Goal: Task Accomplishment & Management: Manage account settings

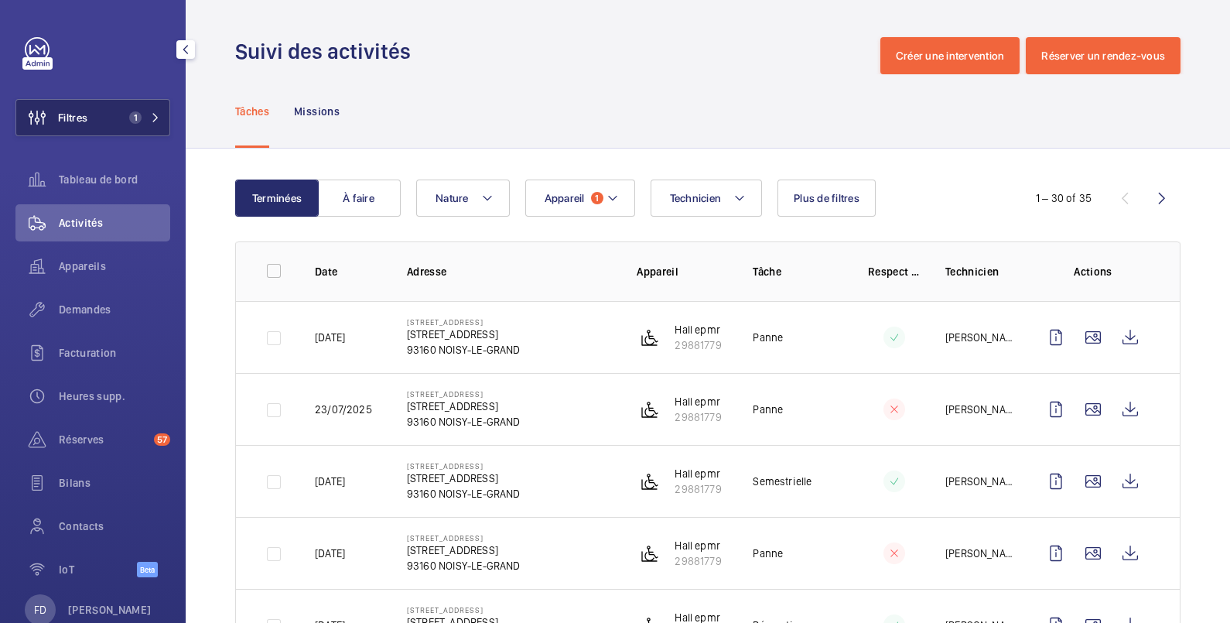
click at [106, 113] on button "Filtres 1" at bounding box center [92, 117] width 155 height 37
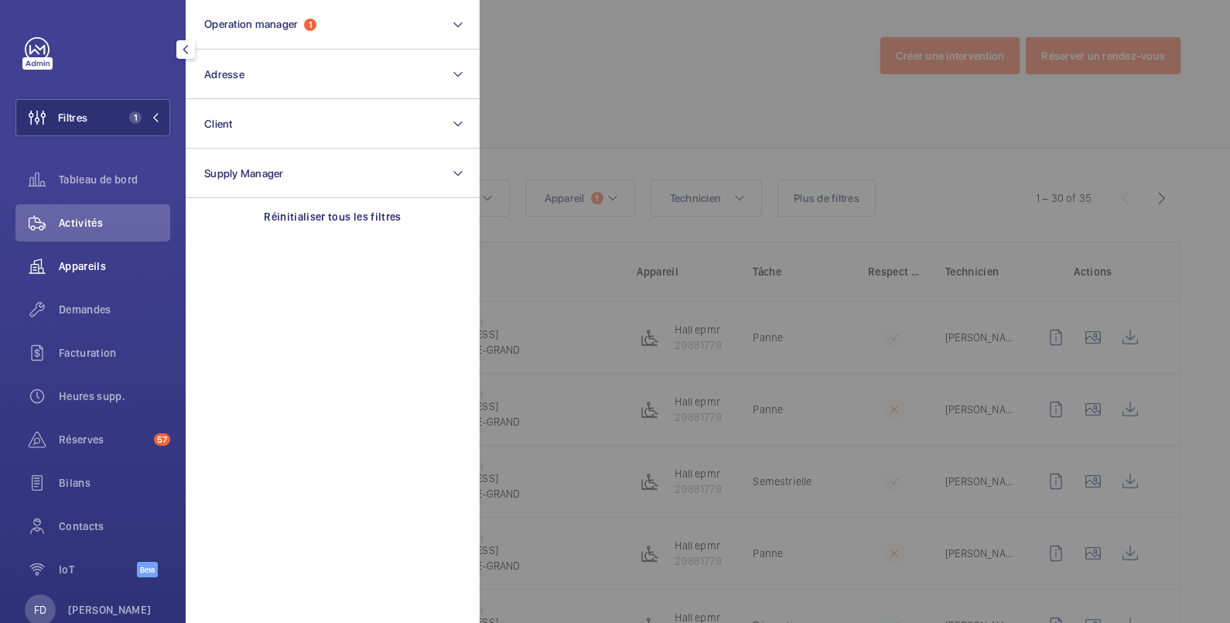
click at [95, 267] on span "Appareils" at bounding box center [114, 265] width 111 height 15
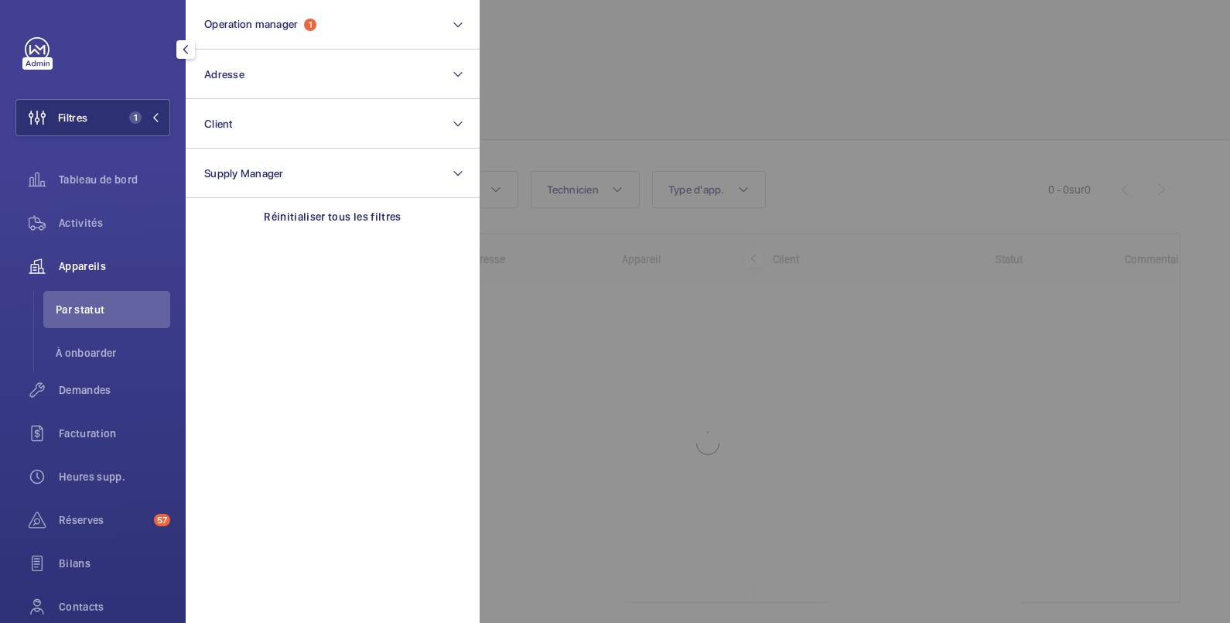
click at [626, 35] on div at bounding box center [1095, 311] width 1230 height 623
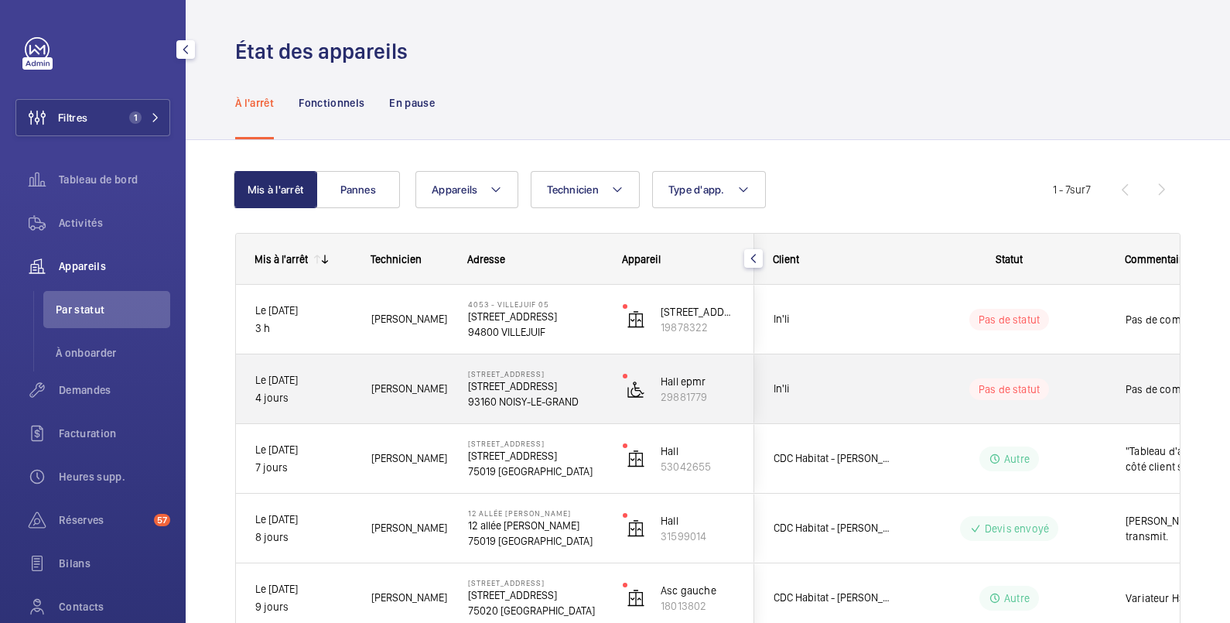
click at [1086, 381] on wm-front-pills-cell "Pas de statut" at bounding box center [1009, 389] width 193 height 22
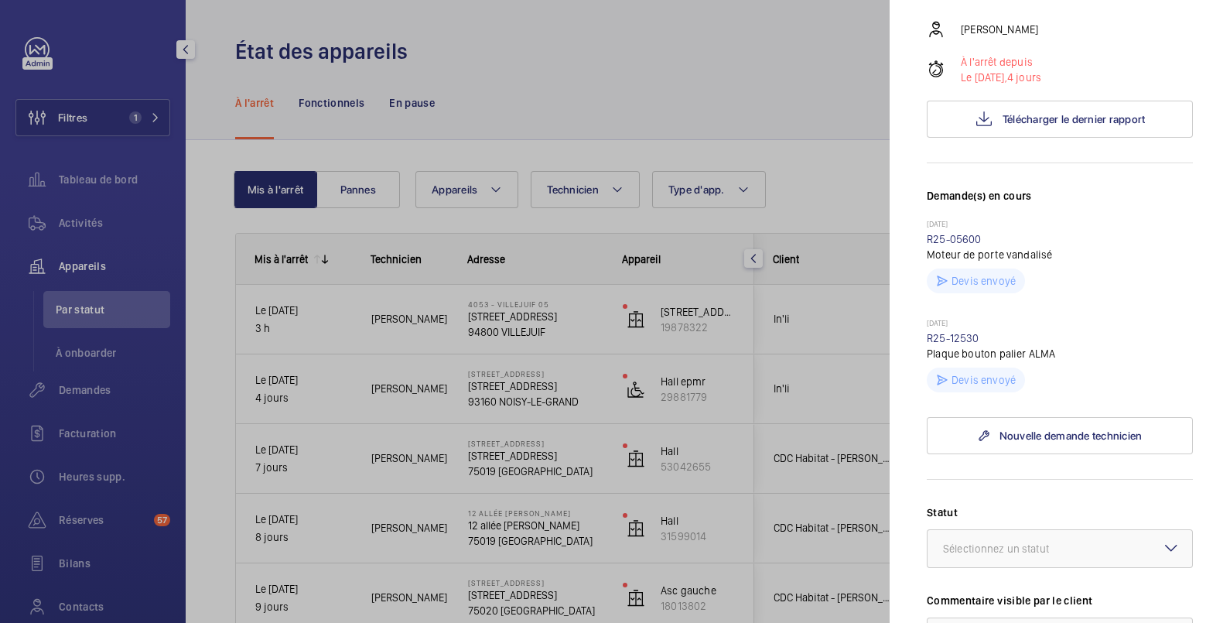
scroll to position [515, 0]
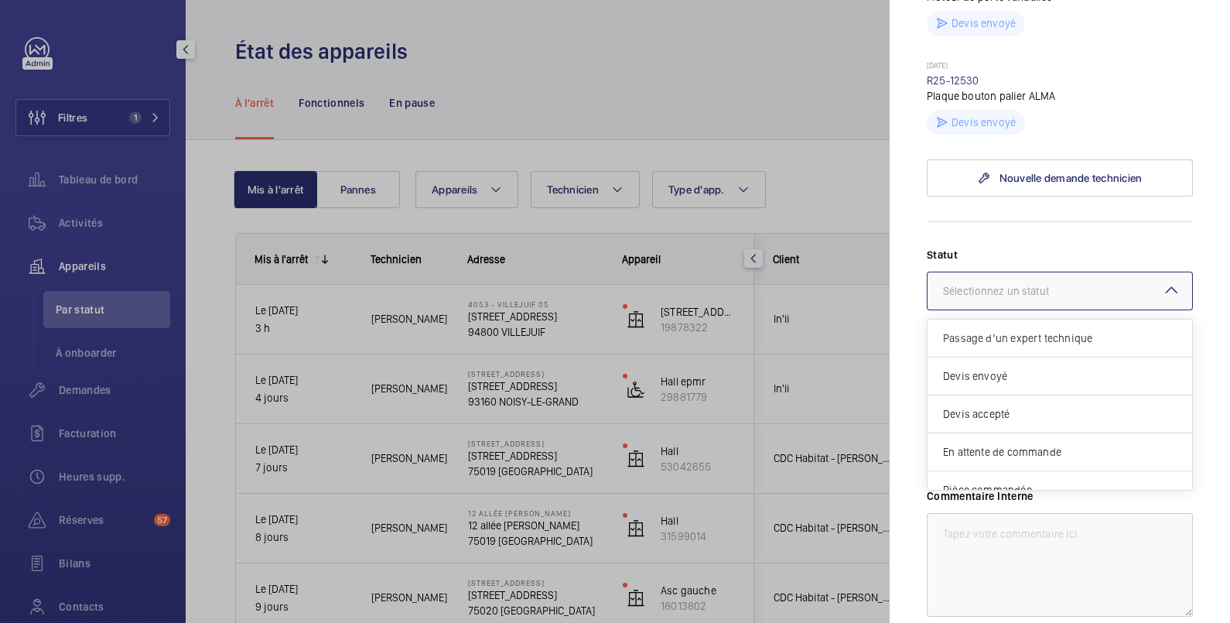
click at [1079, 299] on div "Sélectionnez un statut" at bounding box center [1015, 290] width 145 height 15
click at [1001, 384] on span "Devis envoyé" at bounding box center [1060, 375] width 234 height 15
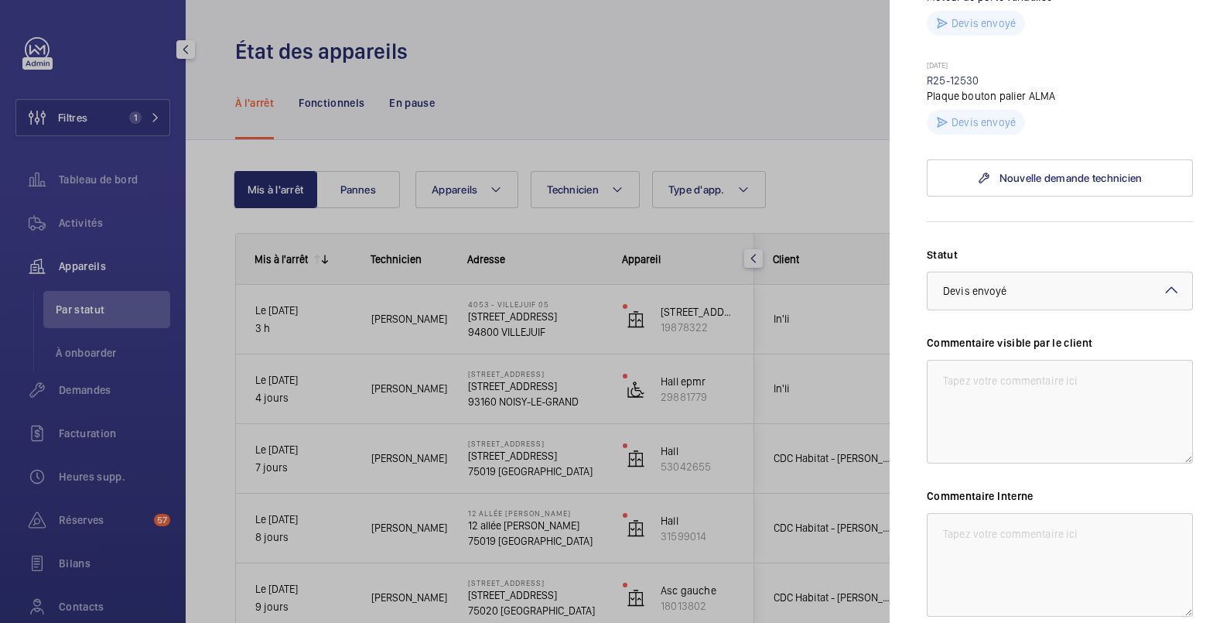
scroll to position [714, 0]
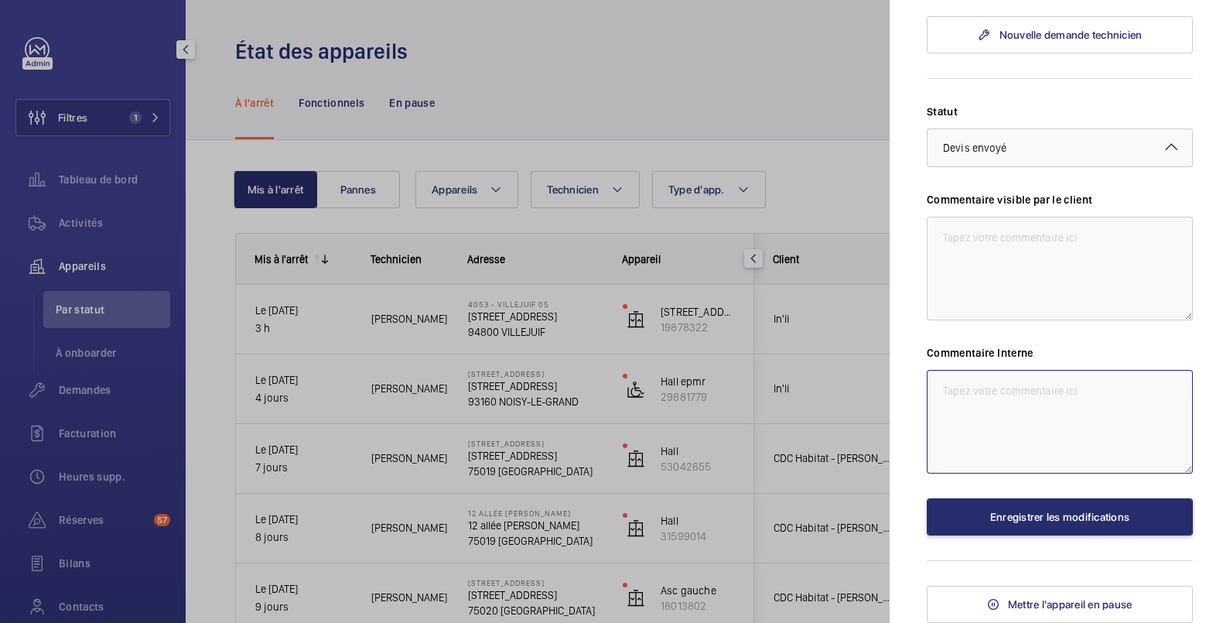
click at [1018, 386] on textarea at bounding box center [1060, 422] width 266 height 104
type textarea "24:09 devis envoyé"
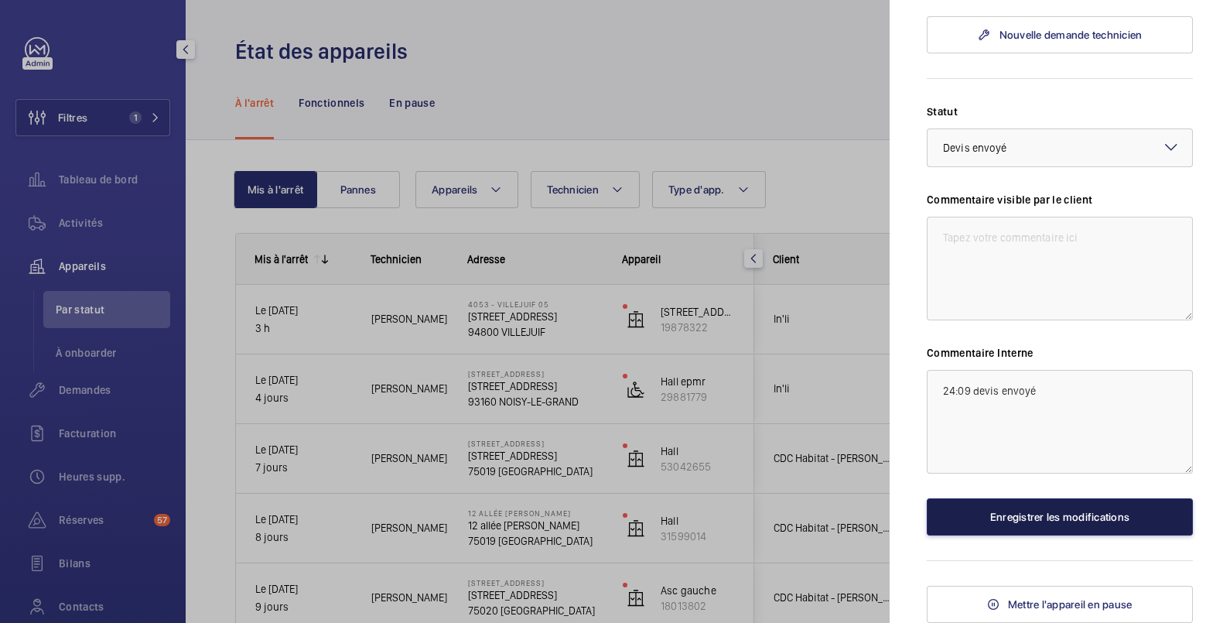
click at [1039, 516] on button "Enregistrer les modifications" at bounding box center [1060, 516] width 266 height 37
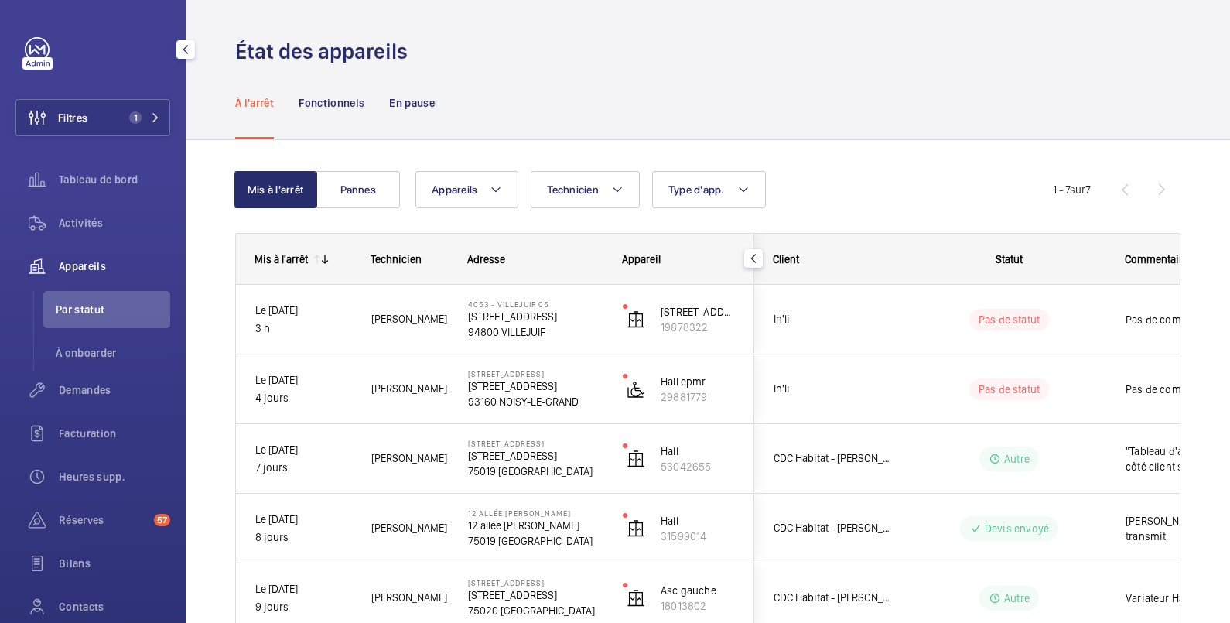
scroll to position [0, 0]
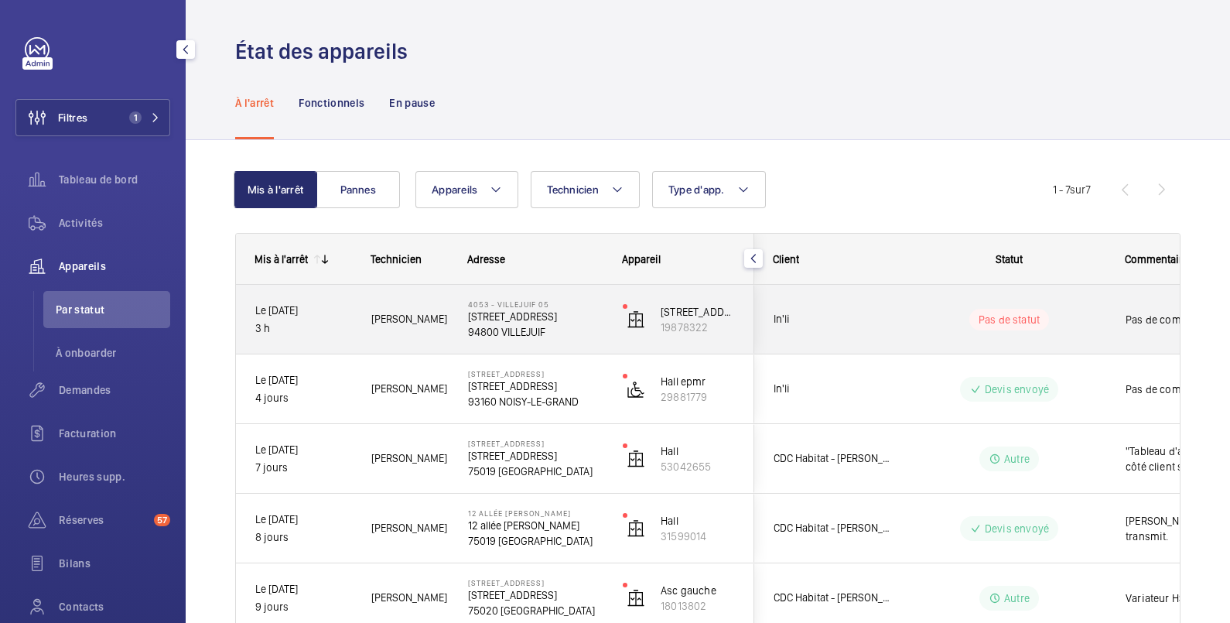
click at [1103, 325] on wm-front-pills-cell "Pas de statut" at bounding box center [1009, 320] width 193 height 22
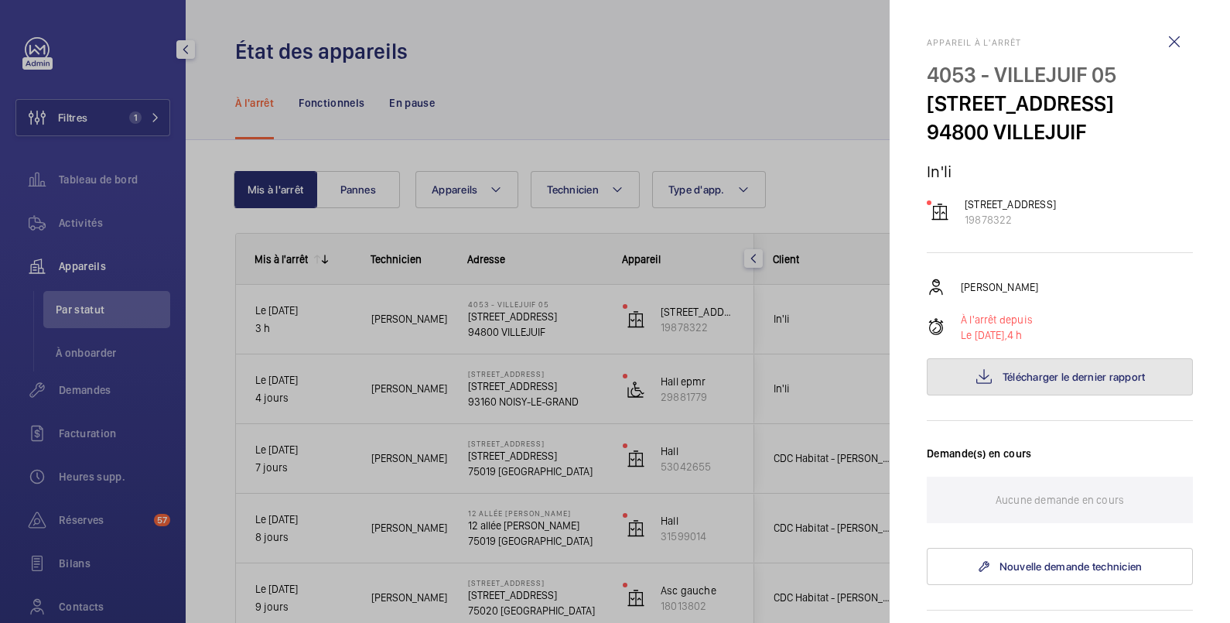
click at [1082, 383] on span "Télécharger le dernier rapport" at bounding box center [1074, 377] width 143 height 12
click at [1025, 383] on span "Télécharger le dernier rapport" at bounding box center [1074, 377] width 143 height 12
click at [717, 36] on div at bounding box center [615, 311] width 1230 height 623
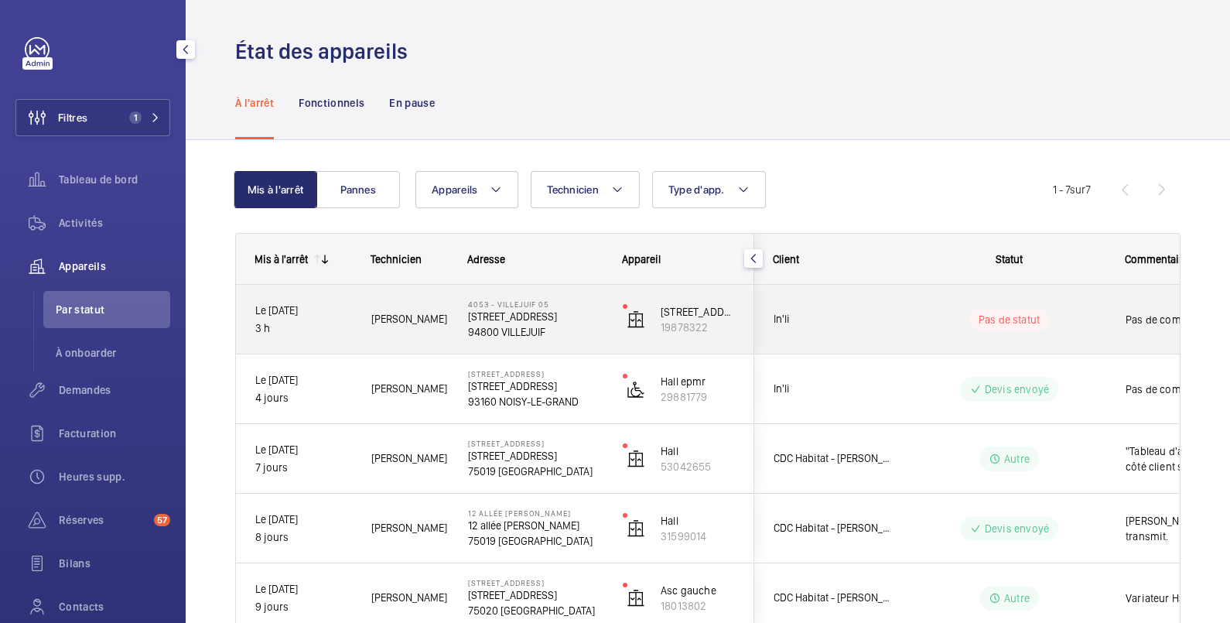
click at [1086, 314] on wm-front-pills-cell "Pas de statut" at bounding box center [1009, 320] width 193 height 22
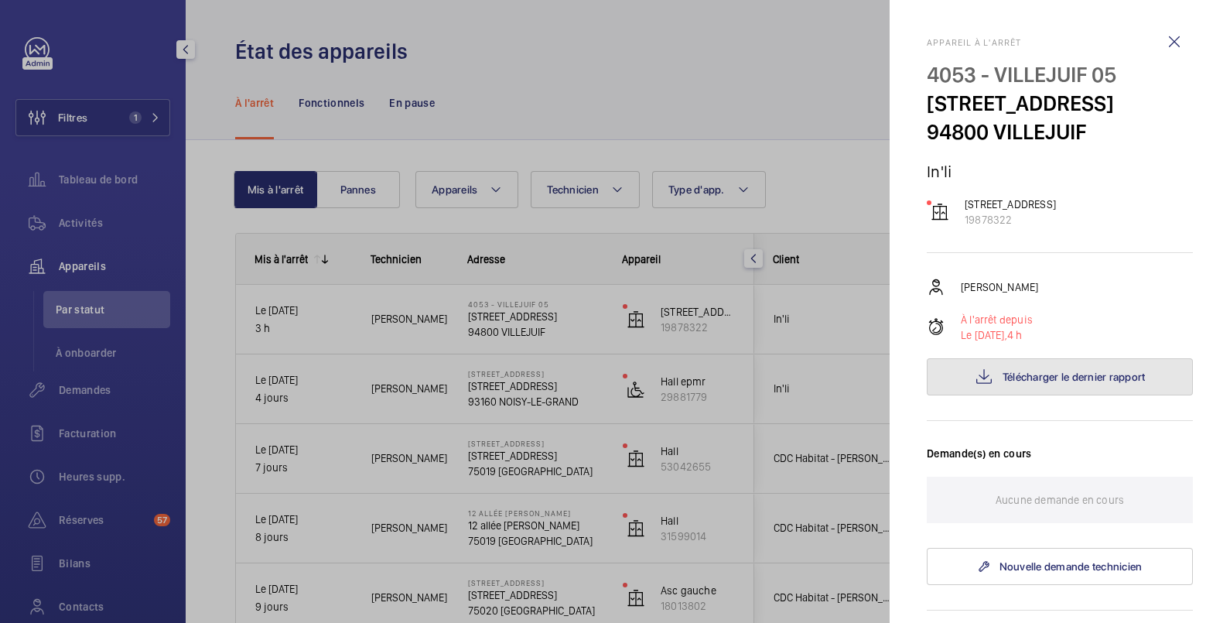
click at [1052, 383] on span "Télécharger le dernier rapport" at bounding box center [1074, 377] width 143 height 12
click at [588, 57] on div at bounding box center [615, 311] width 1230 height 623
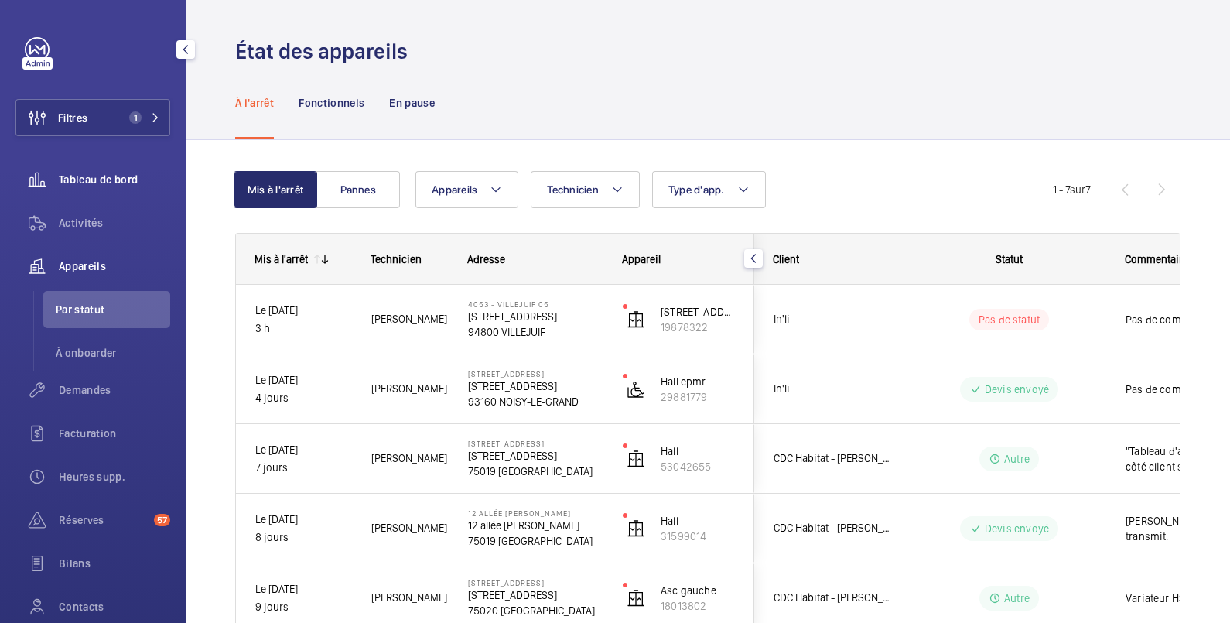
click at [103, 178] on span "Tableau de bord" at bounding box center [114, 179] width 111 height 15
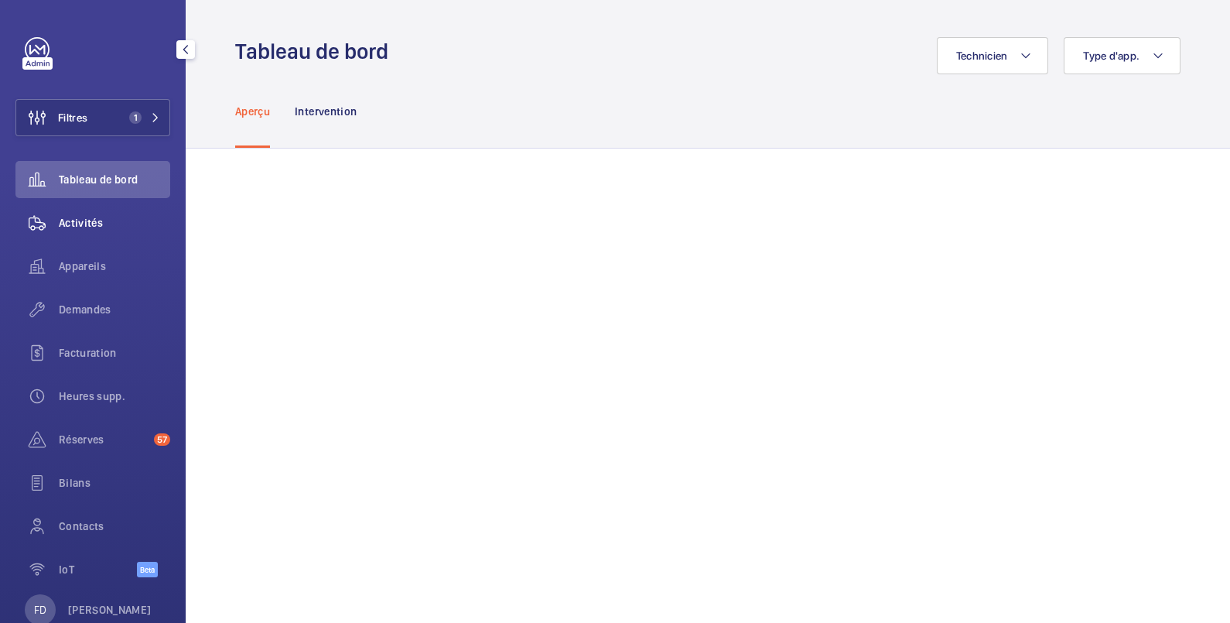
click at [101, 218] on span "Activités" at bounding box center [114, 222] width 111 height 15
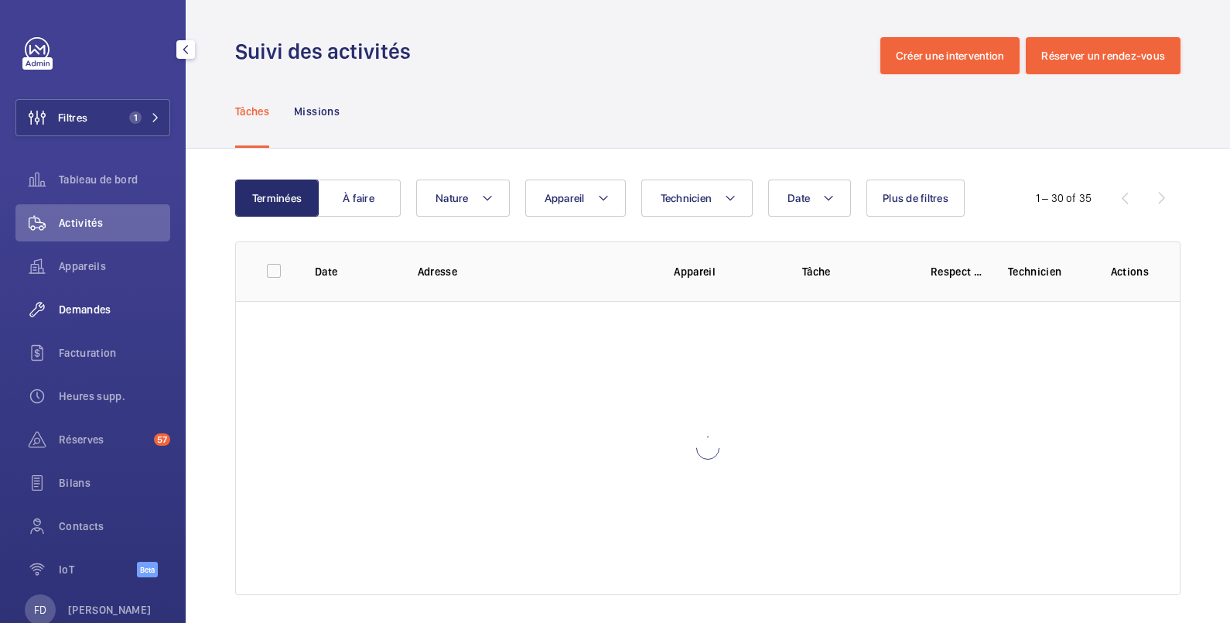
click at [101, 306] on span "Demandes" at bounding box center [114, 309] width 111 height 15
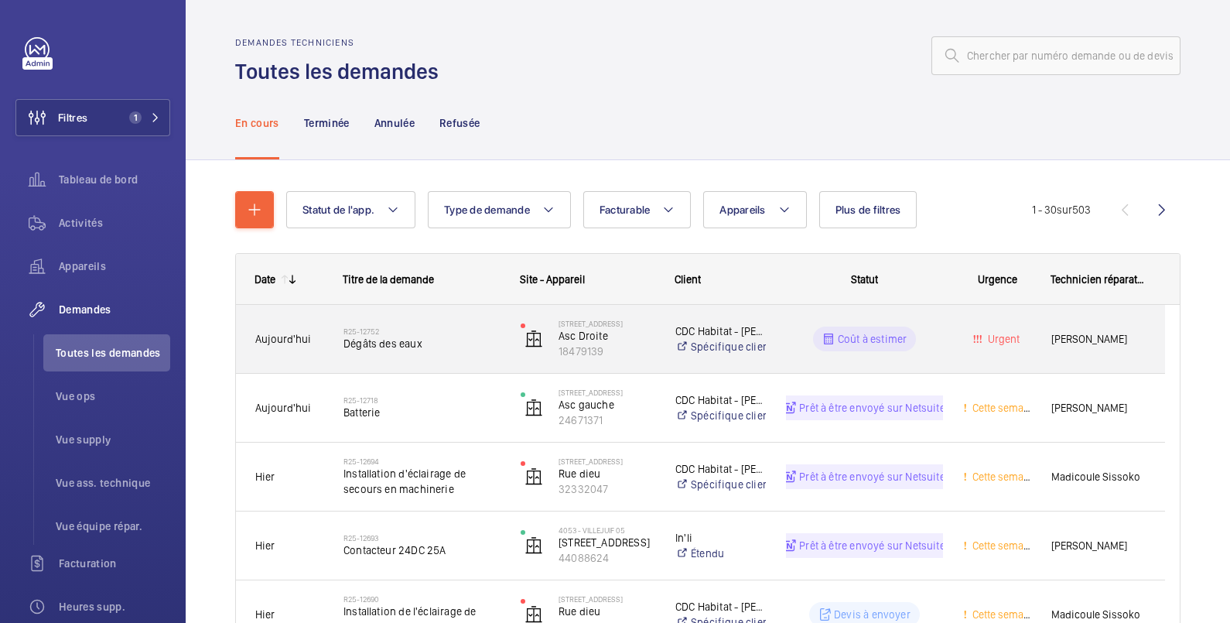
click at [922, 321] on div "Coût à estimer" at bounding box center [856, 339] width 176 height 56
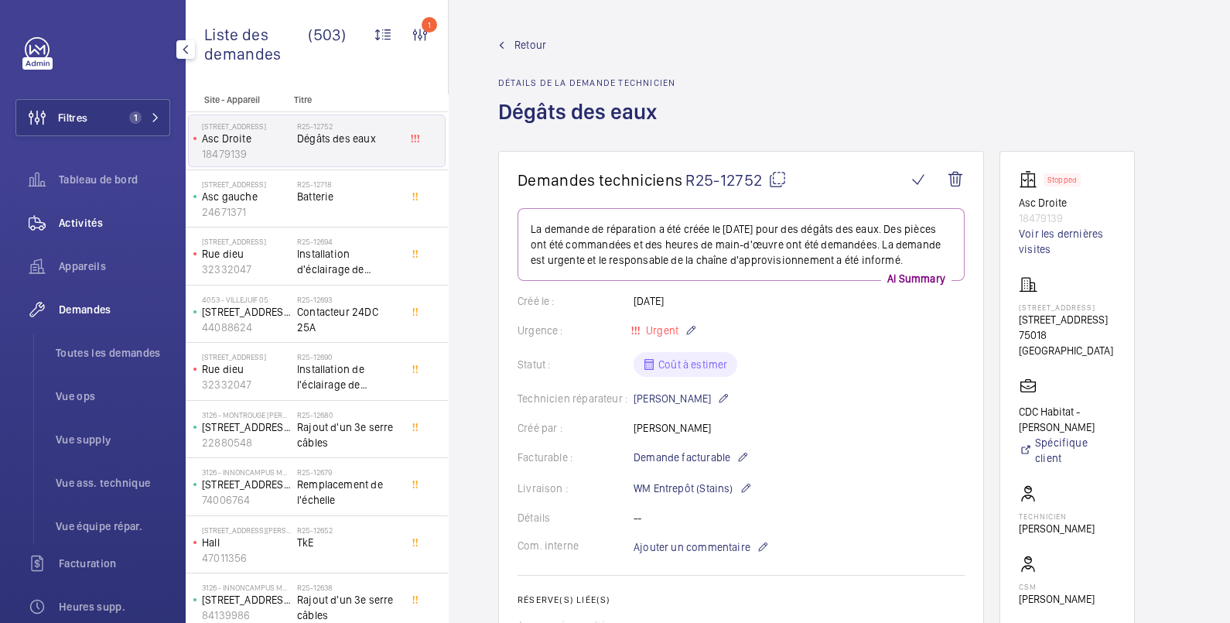
click at [93, 224] on span "Activités" at bounding box center [114, 222] width 111 height 15
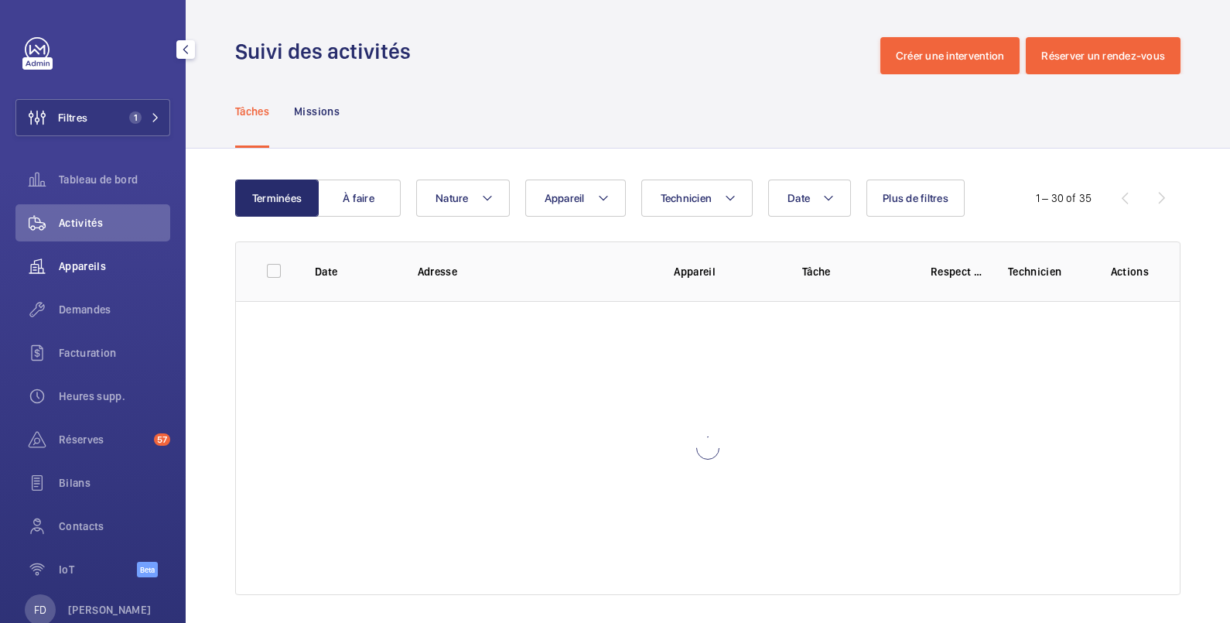
click at [94, 265] on span "Appareils" at bounding box center [114, 265] width 111 height 15
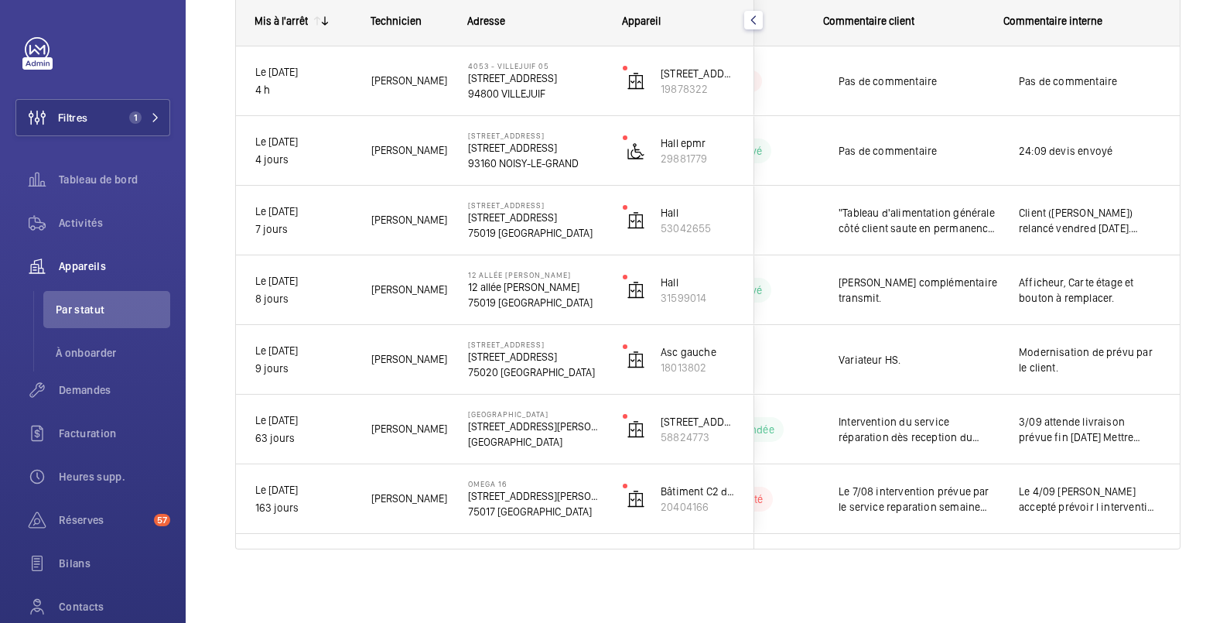
scroll to position [0, 301]
